Goal: Task Accomplishment & Management: Use online tool/utility

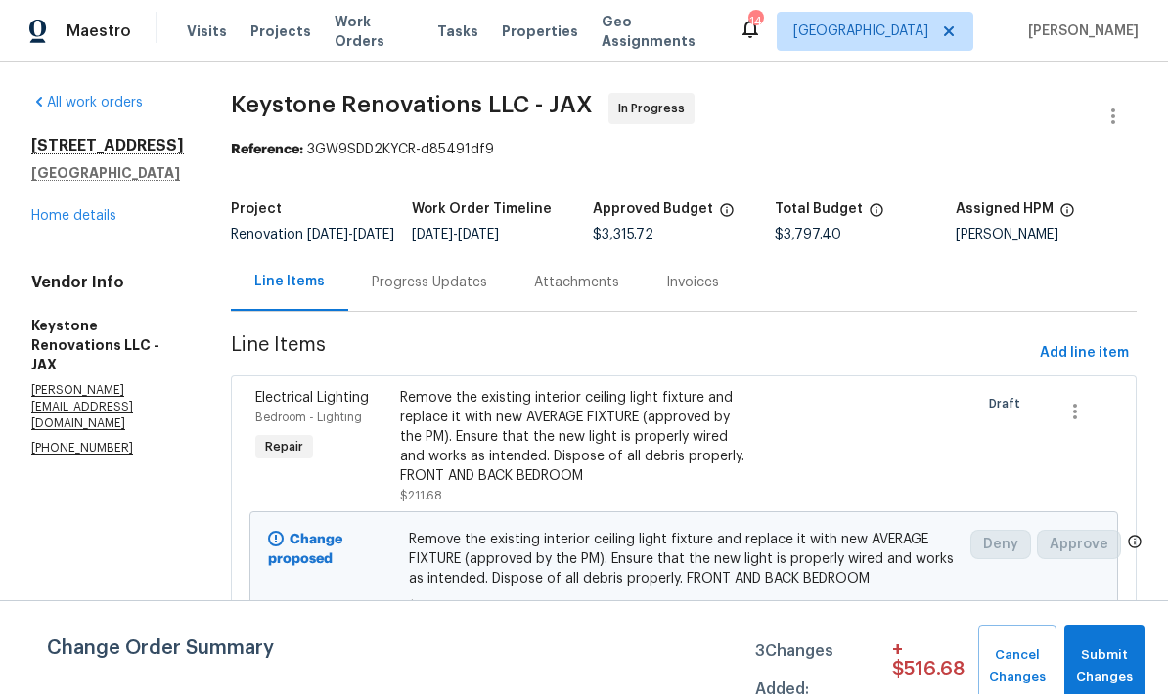
click at [84, 259] on div "All work orders 6899 Clinton Corners Dr W Jacksonville, FL 32222 Home details V…" at bounding box center [107, 275] width 153 height 365
click at [91, 223] on link "Home details" at bounding box center [73, 216] width 85 height 14
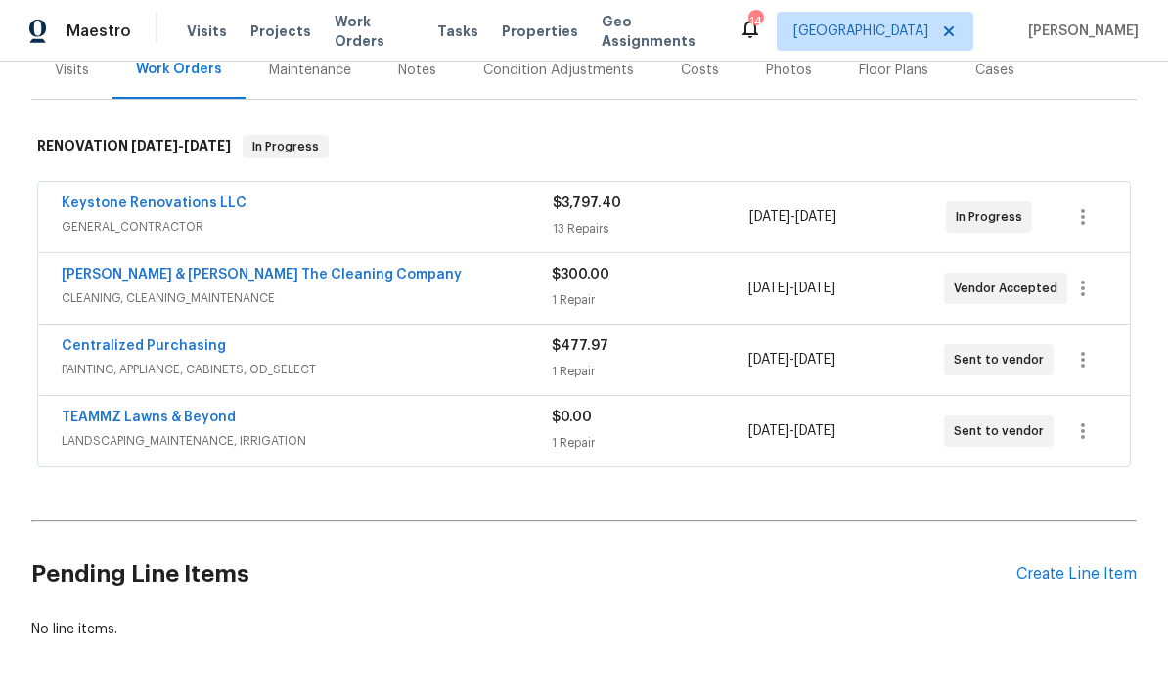
scroll to position [254, 0]
click at [1062, 584] on div "Create Line Item" at bounding box center [1076, 575] width 120 height 19
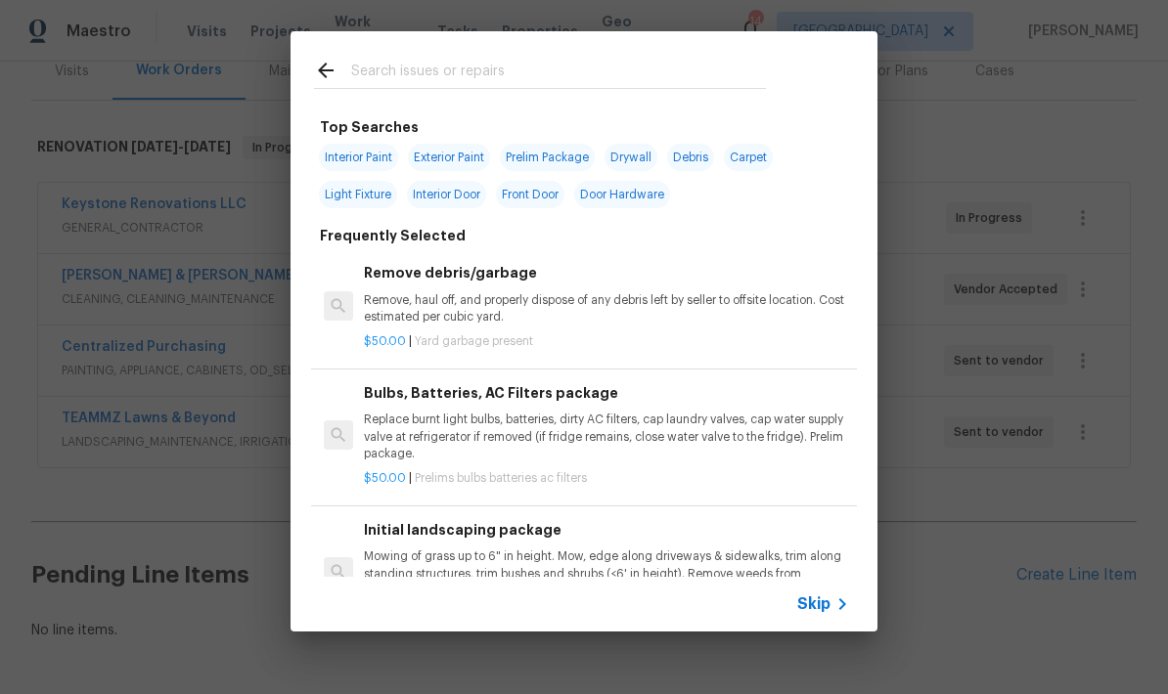
click at [426, 84] on input "text" at bounding box center [558, 73] width 415 height 29
type input "Lighting"
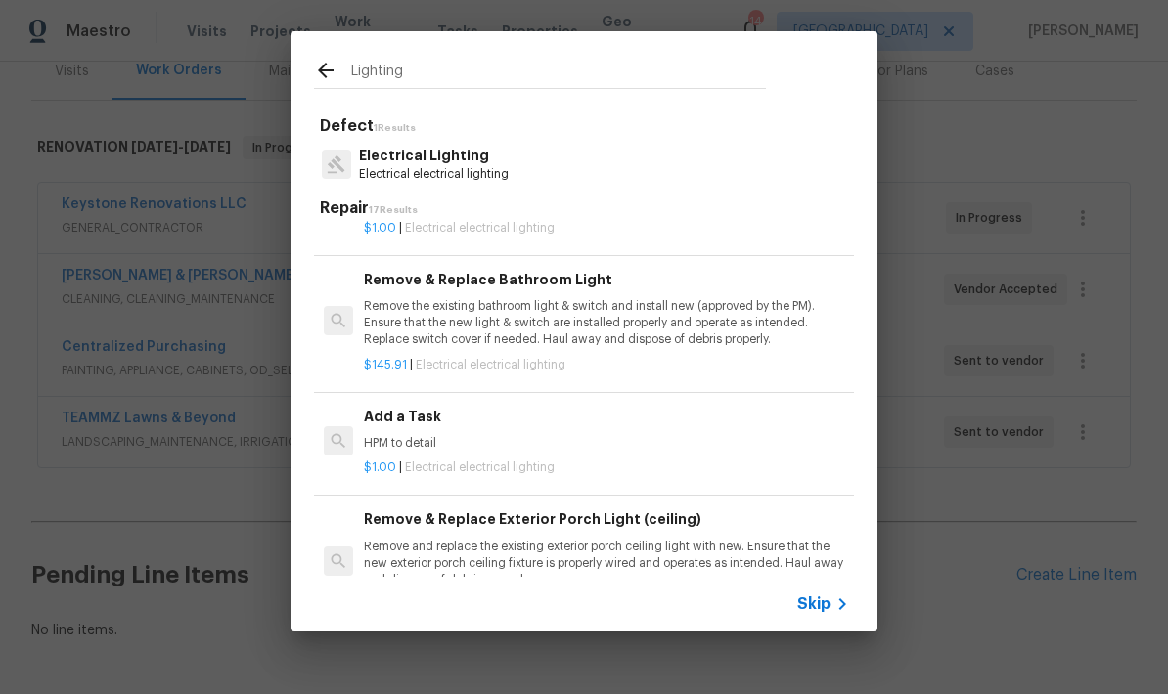
scroll to position [1135, 0]
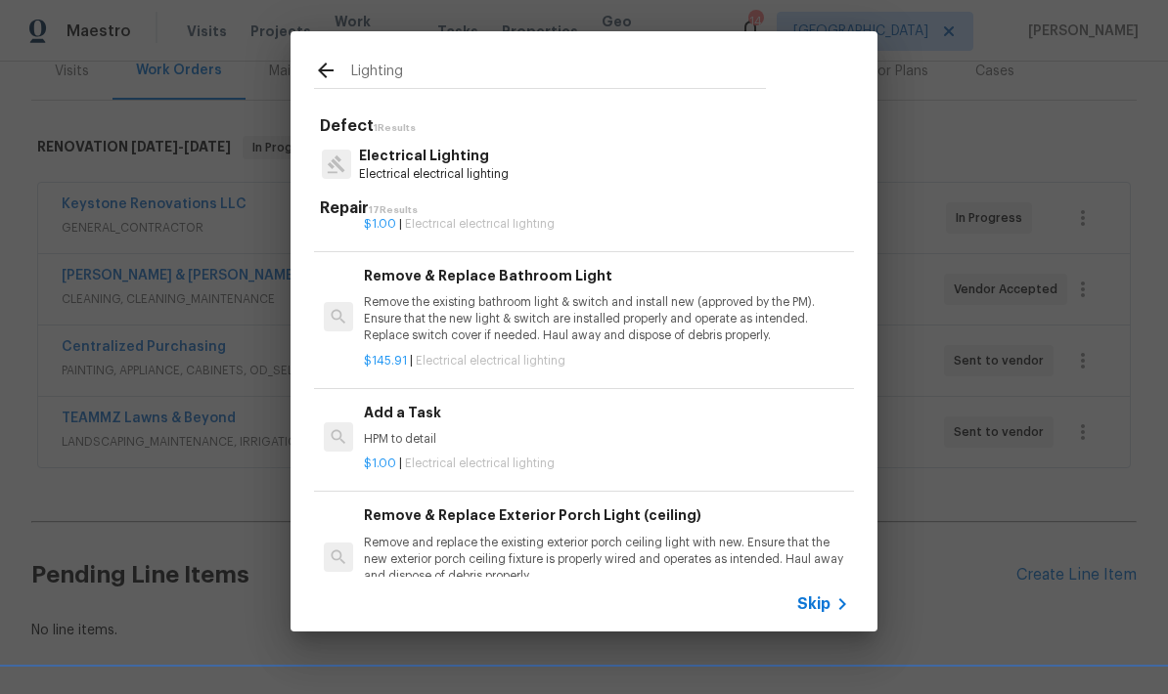
click at [428, 416] on div "Add a Task HPM to detail" at bounding box center [606, 425] width 485 height 47
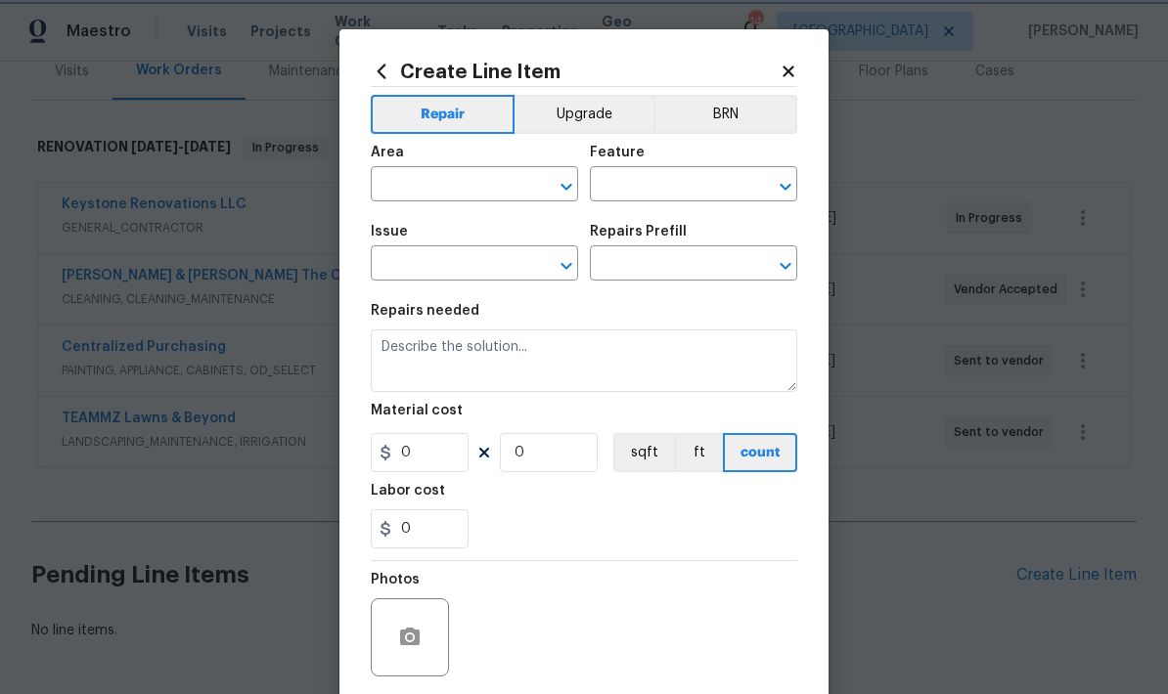
type input "Electrical Lighting"
type input "Add a Task $1.00"
type textarea "HPM to detail"
type input "1"
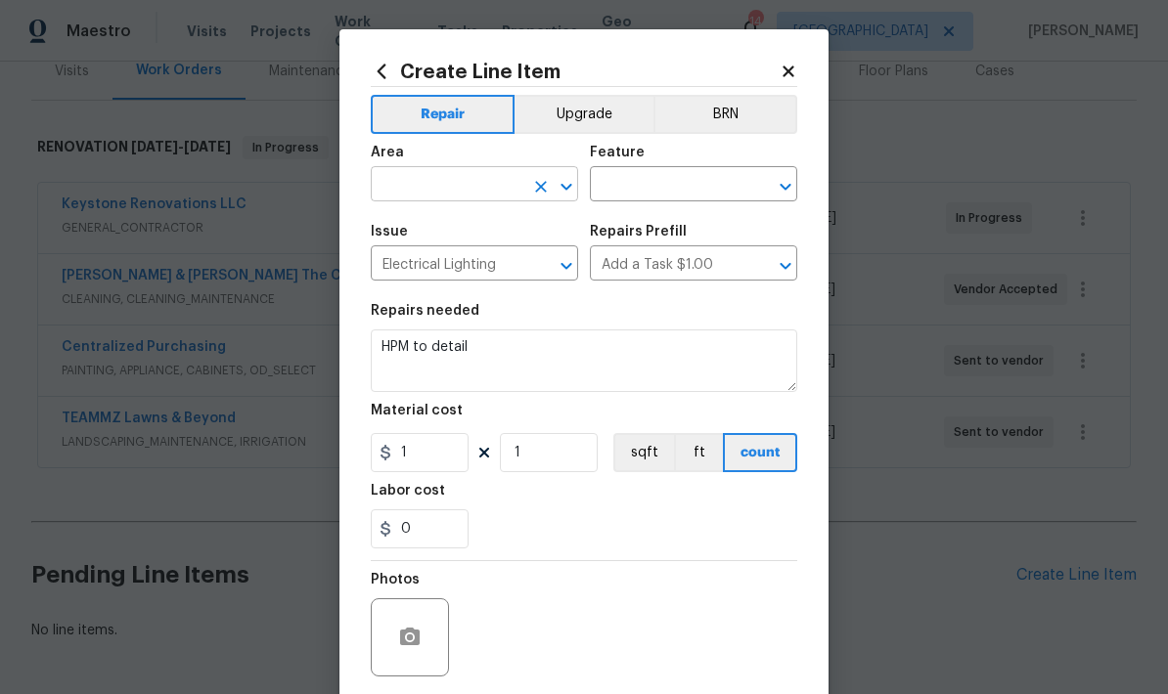
click at [483, 194] on input "text" at bounding box center [447, 186] width 153 height 30
click at [459, 276] on li "Interior Overall" at bounding box center [474, 263] width 207 height 32
type input "Interior Overall"
click at [708, 195] on input "text" at bounding box center [666, 186] width 153 height 30
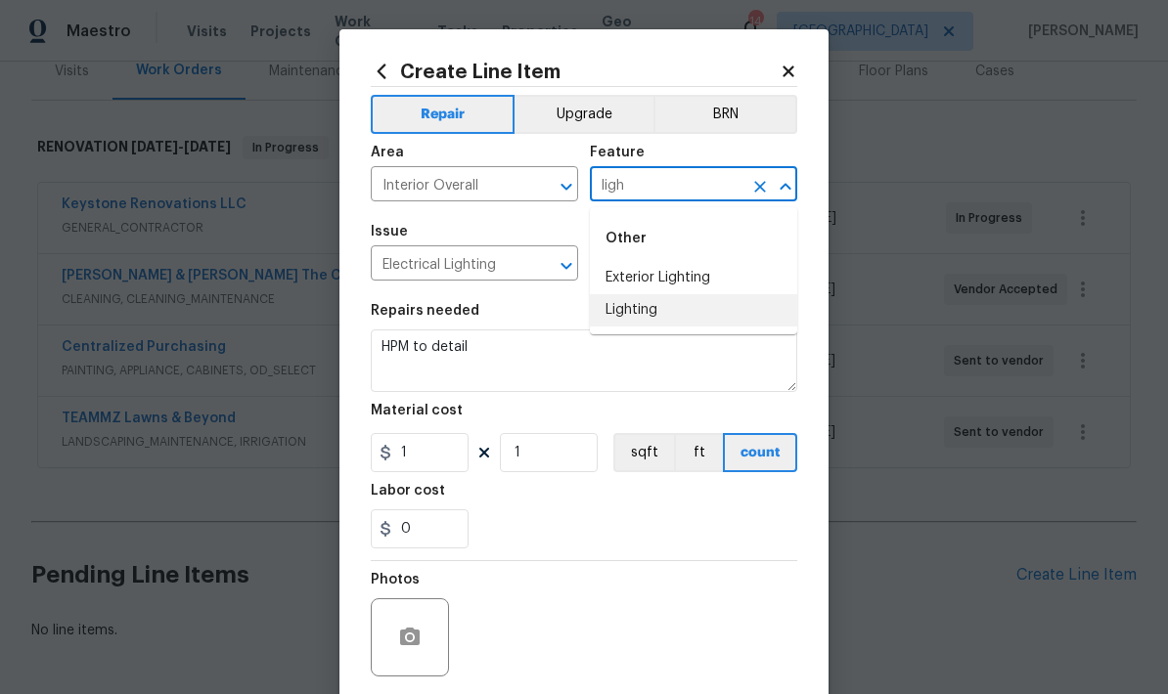
click at [652, 317] on li "Lighting" at bounding box center [693, 310] width 207 height 32
type input "Lighting"
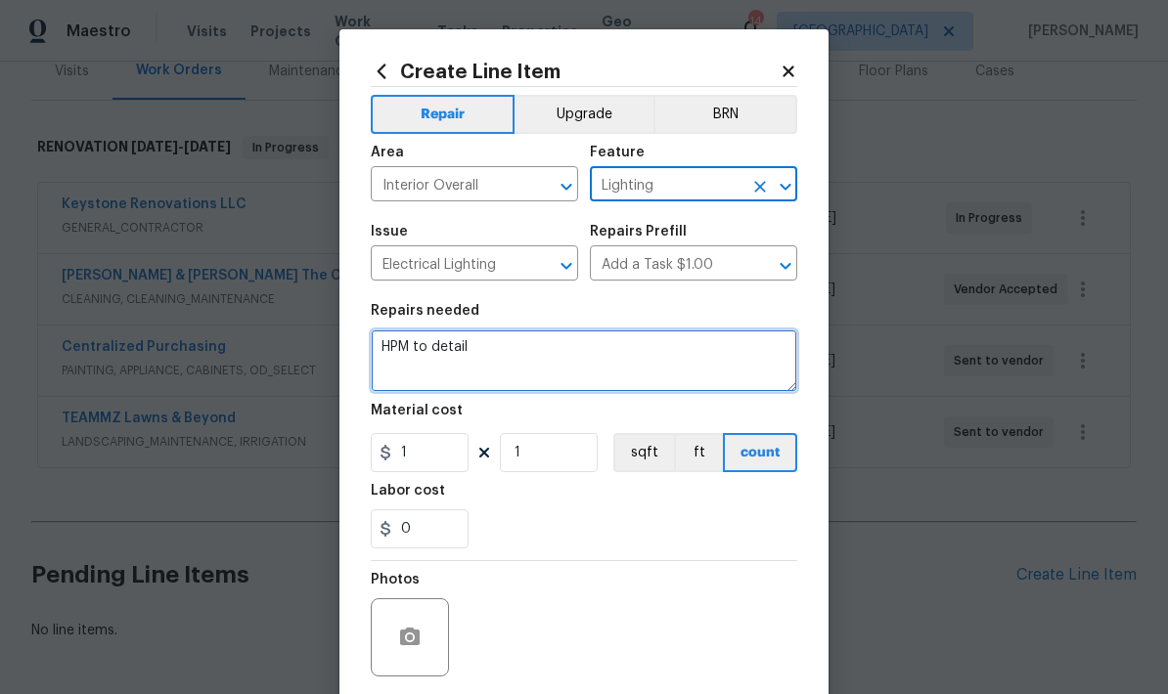
click at [479, 358] on textarea "HPM to detail" at bounding box center [584, 361] width 426 height 63
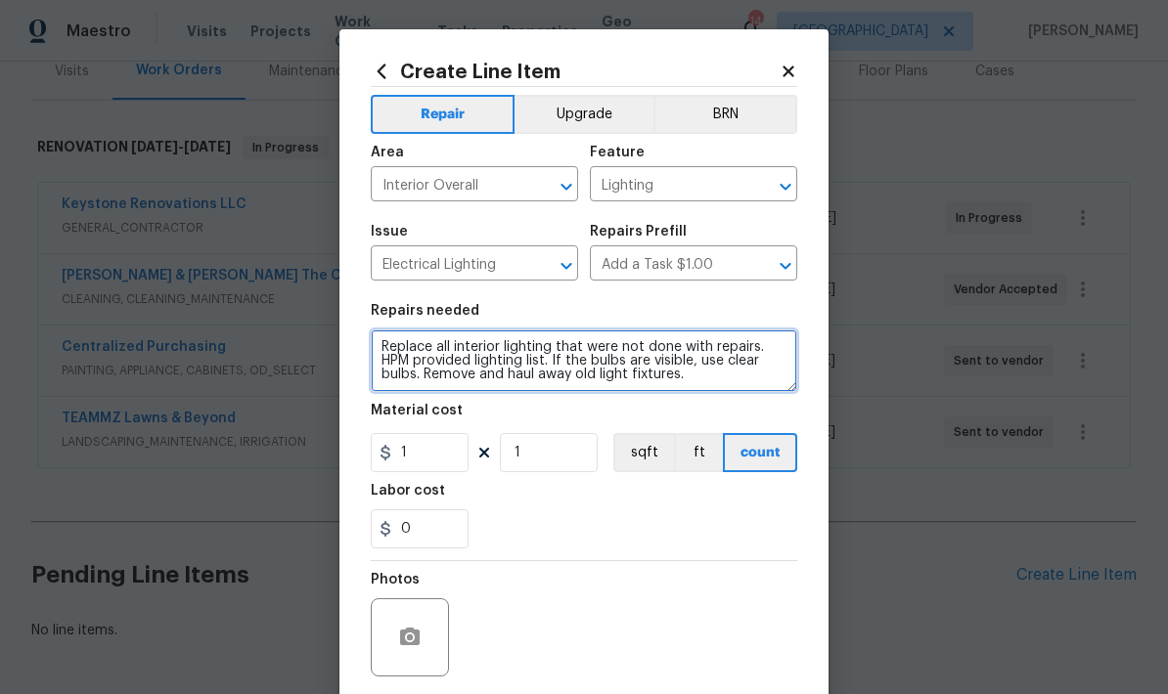
type textarea "Replace all interior lighting that were not done with repairs. HPM provided lig…"
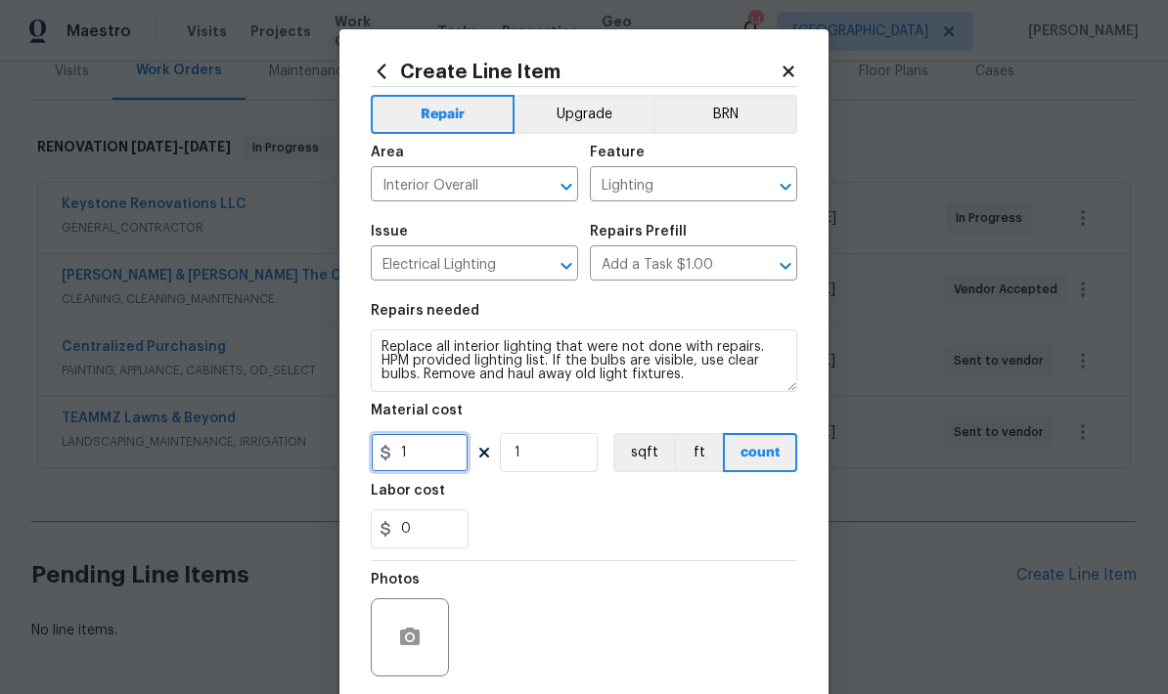
click at [438, 461] on input "1" at bounding box center [420, 452] width 98 height 39
type input "750"
click at [588, 514] on div "0" at bounding box center [584, 528] width 426 height 39
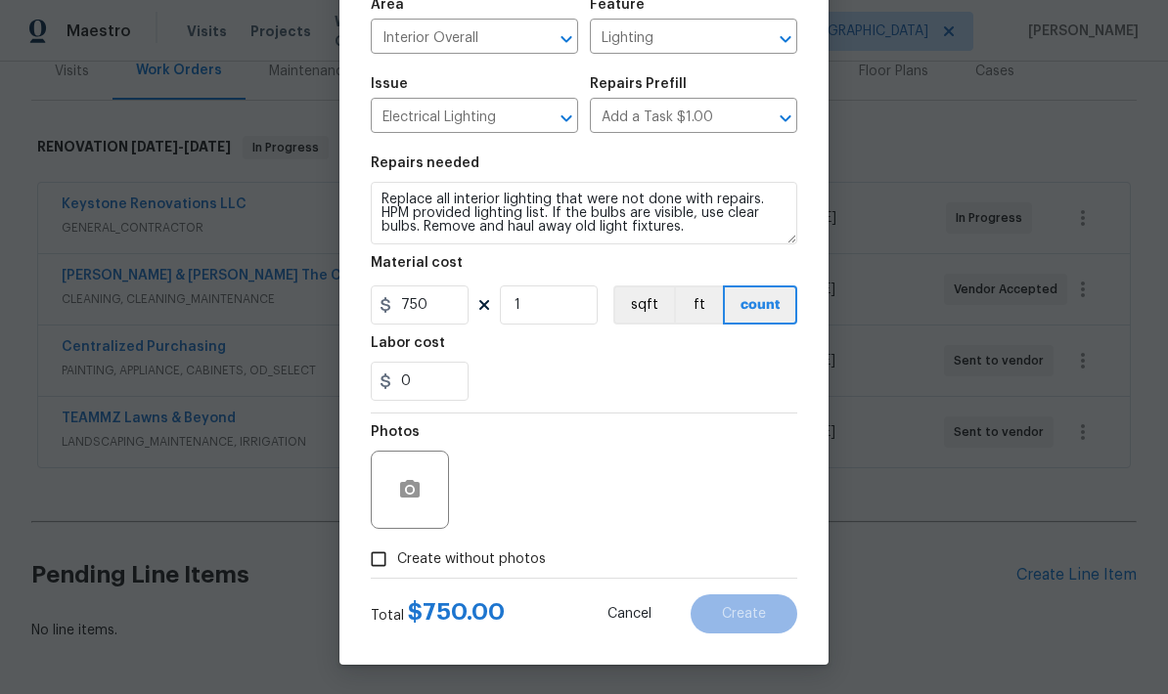
scroll to position [152, 0]
click at [428, 492] on button "button" at bounding box center [409, 489] width 47 height 47
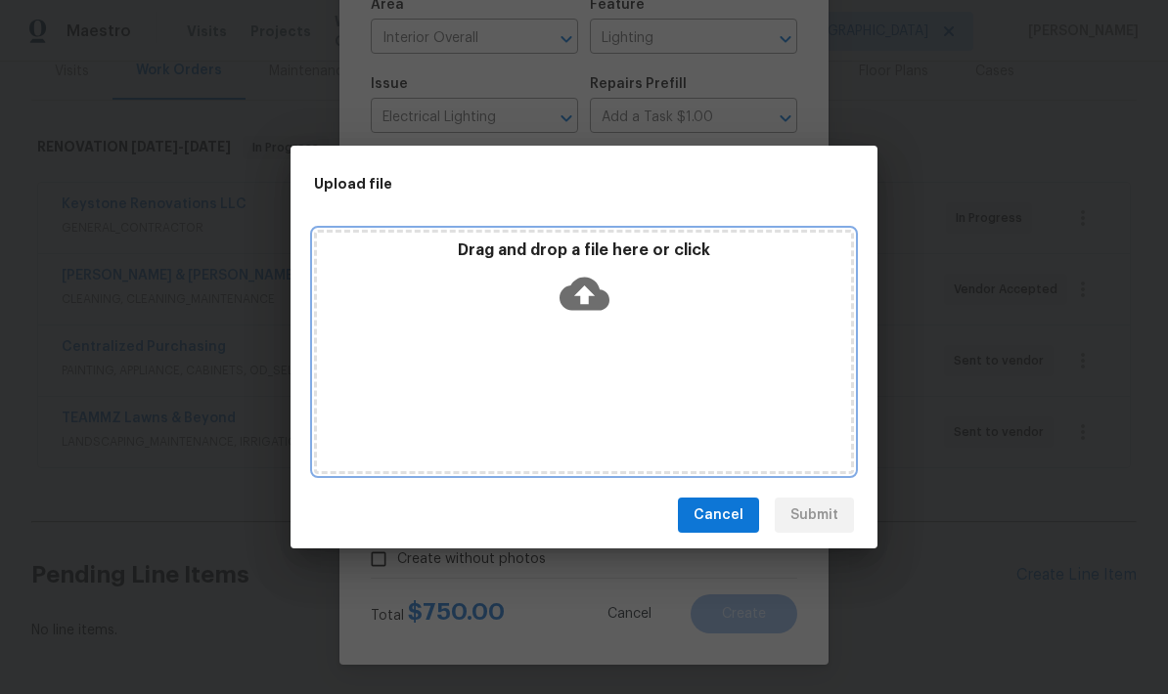
click at [580, 303] on icon at bounding box center [584, 294] width 50 height 33
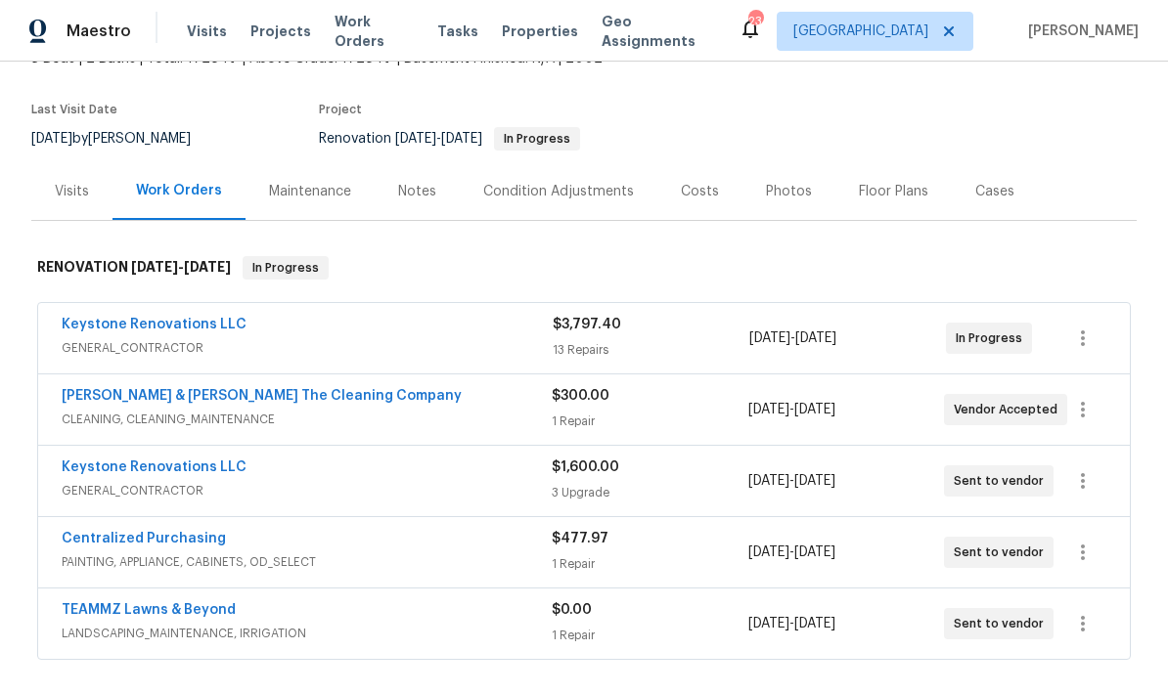
scroll to position [142, 0]
